Goal: Check status: Check status

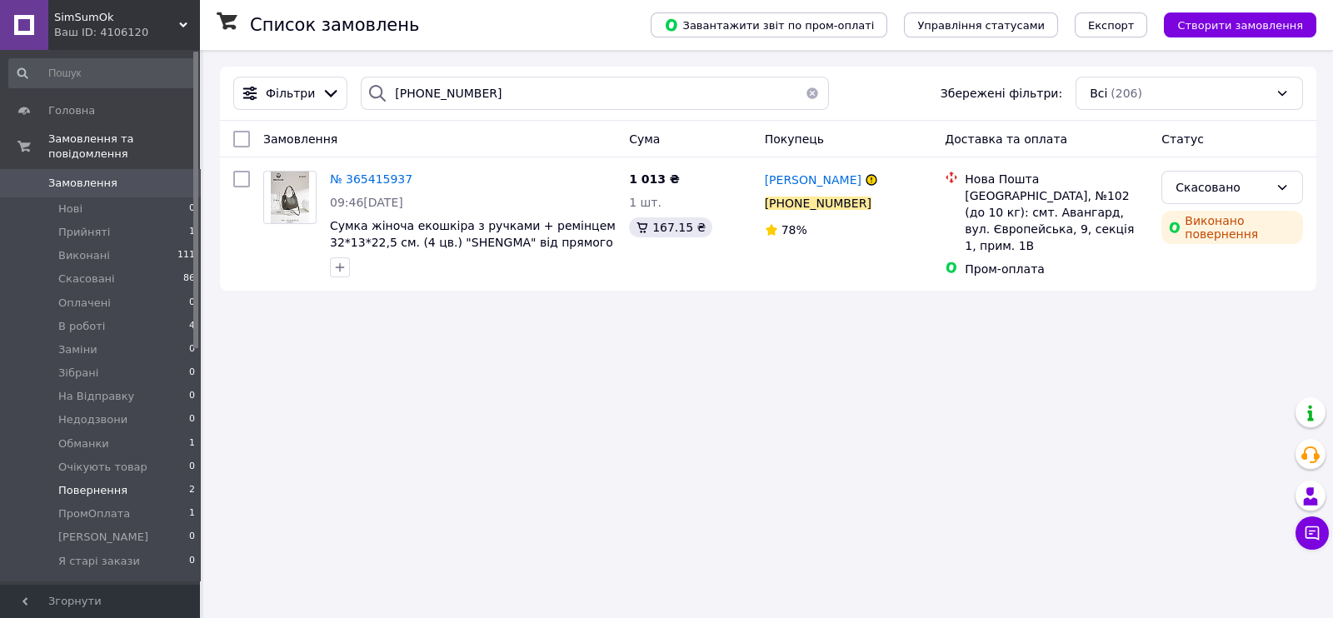
type input "[PHONE_NUMBER]"
click at [155, 176] on span "0" at bounding box center [177, 183] width 46 height 15
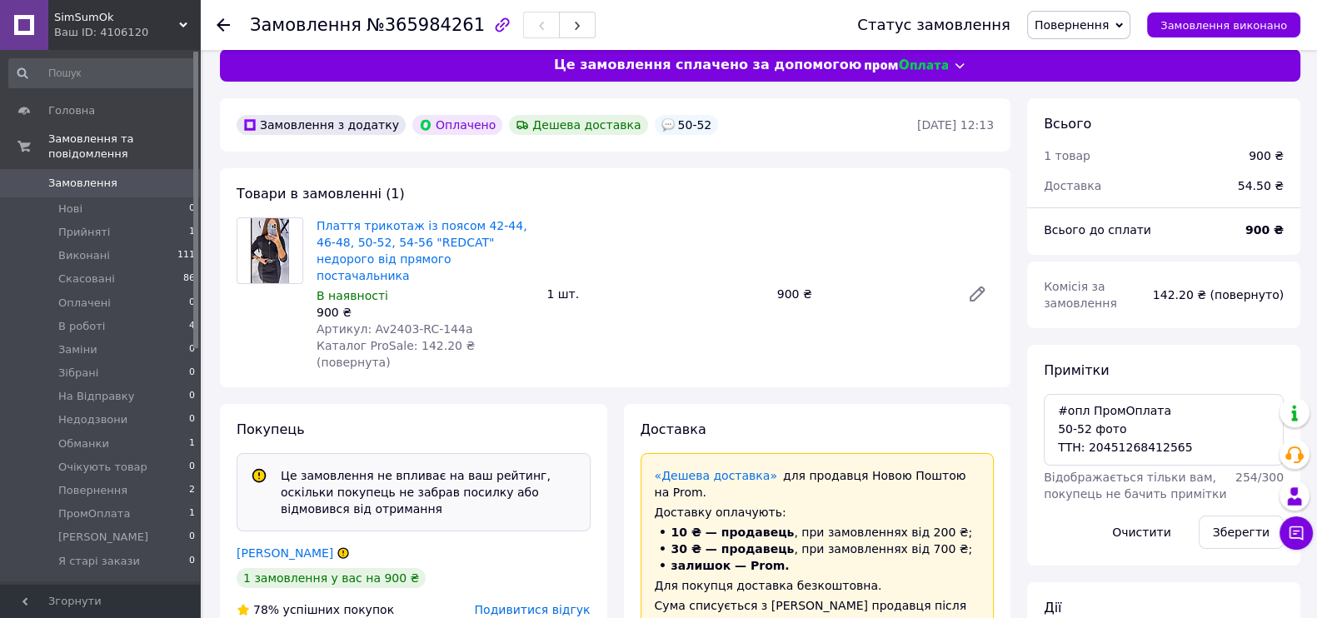
scroll to position [312, 0]
